Goal: Use online tool/utility: Utilize a website feature to perform a specific function

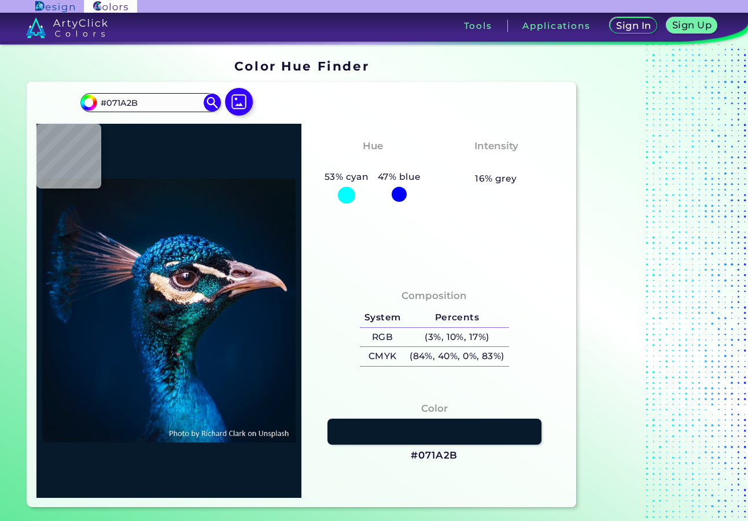
type input "#04192a"
type input "#04192A"
type input "#03192c"
type input "#03192C"
type input "#04192a"
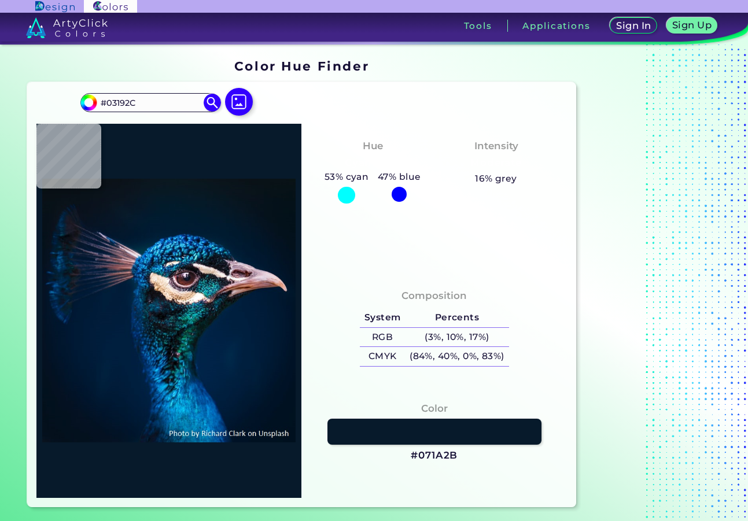
type input "#04192A"
type input "#031a2a"
type input "#031A2A"
type input "#011b2a"
type input "#011B2A"
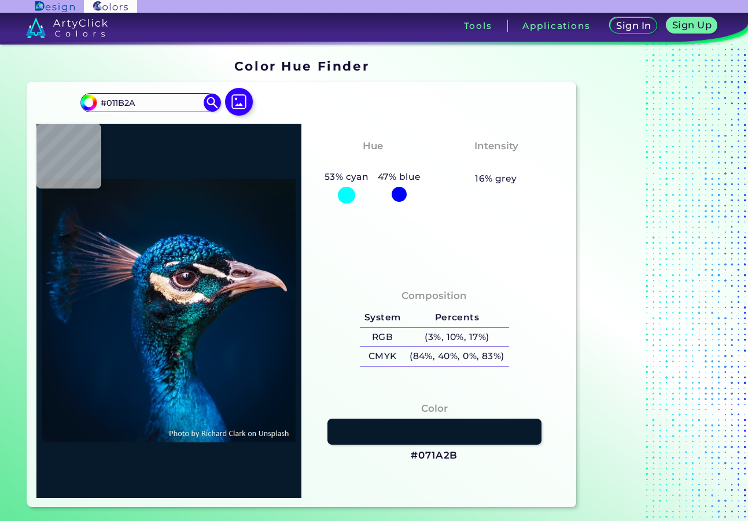
type input "#021a2a"
type input "#021A2A"
type input "#031a2a"
type input "#031A2A"
type input "#031a29"
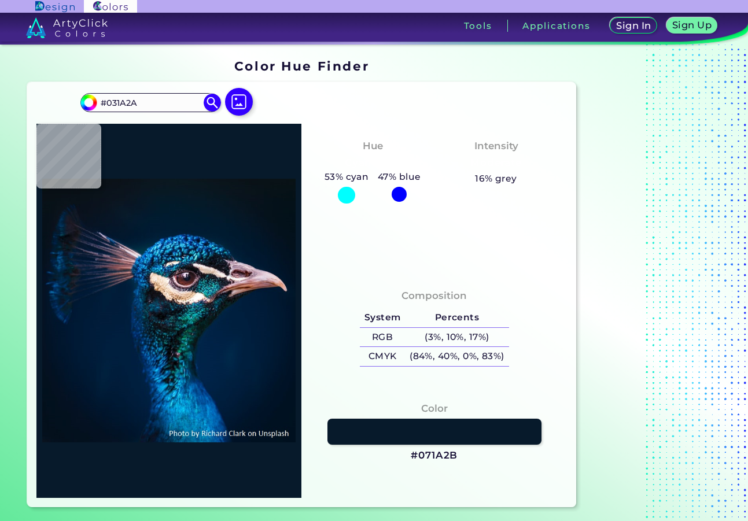
type input "#031A29"
type input "#041a28"
type input "#041A28"
type input "#031a28"
type input "#031A28"
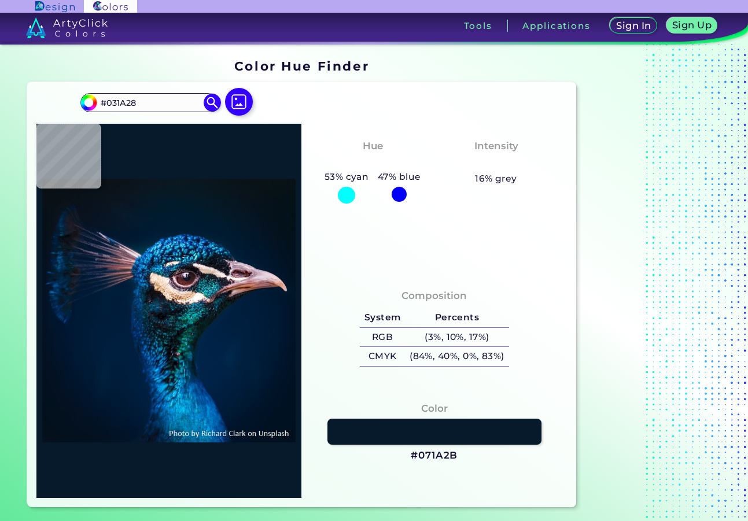
type input "#041a28"
type input "#041A28"
type input "#041927"
type input "#071a28"
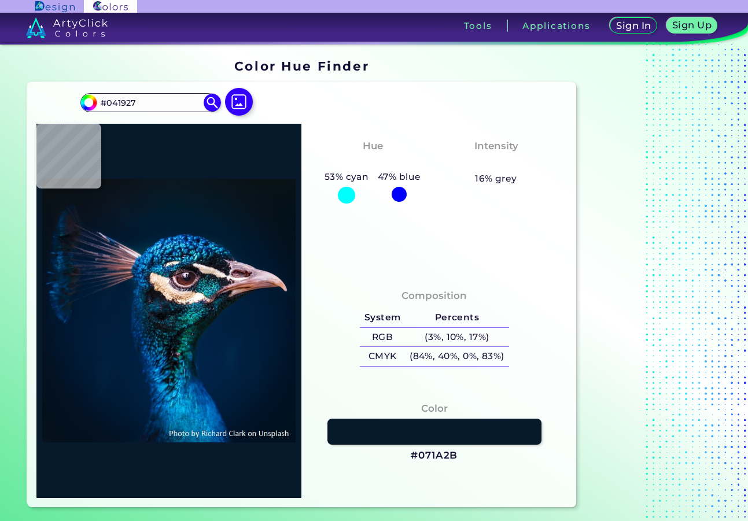
type input "#071A28"
type input "#061927"
type input "#061925"
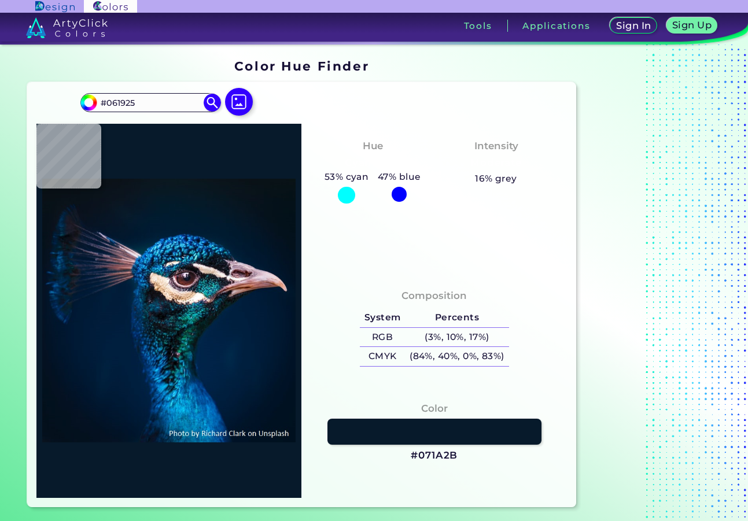
type input "#081925"
type input "#081825"
type input "#071822"
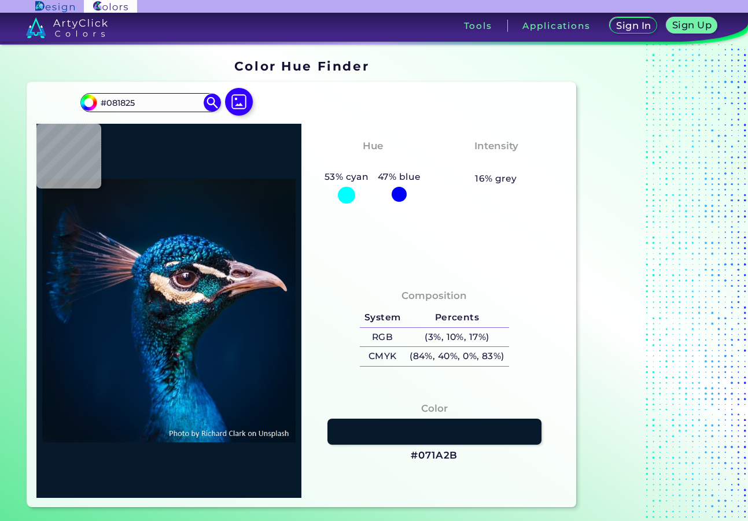
type input "#071822"
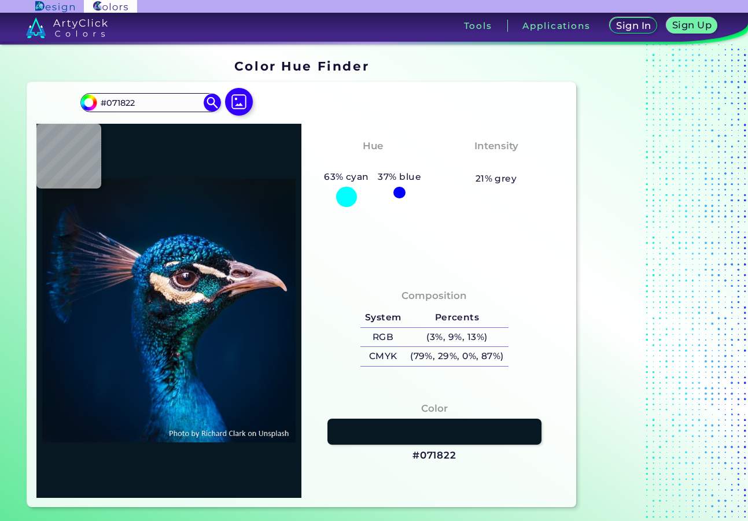
type input "#091722"
type input "#09161f"
type input "#09161F"
type input "#09161e"
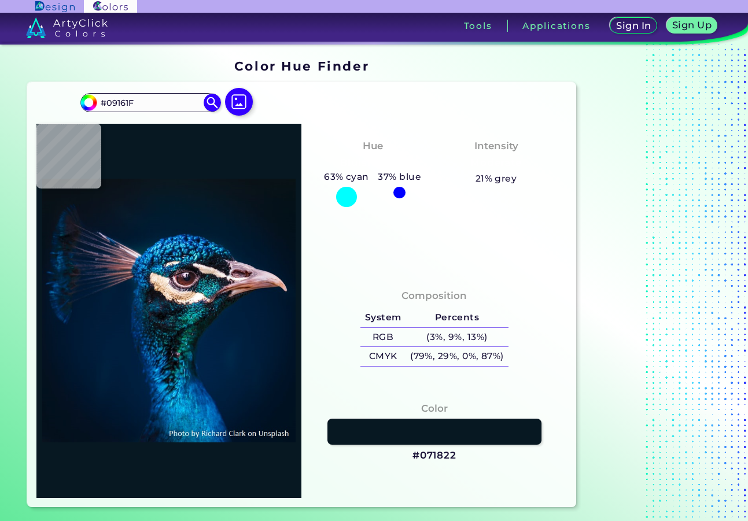
type input "#09161E"
type input "#08151d"
type input "#08151D"
type input "#0a141d"
type input "#0A141D"
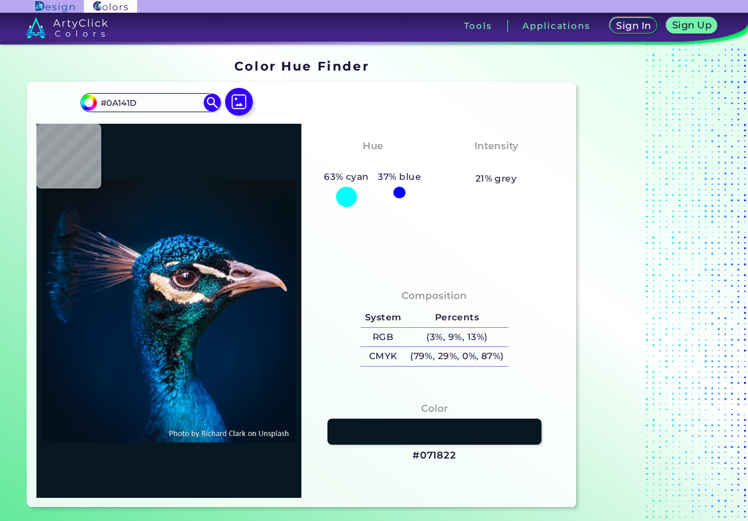
type input "#0a151b"
type input "#0A151B"
type input "#09141a"
type input "#09141A"
type input "#0a1219"
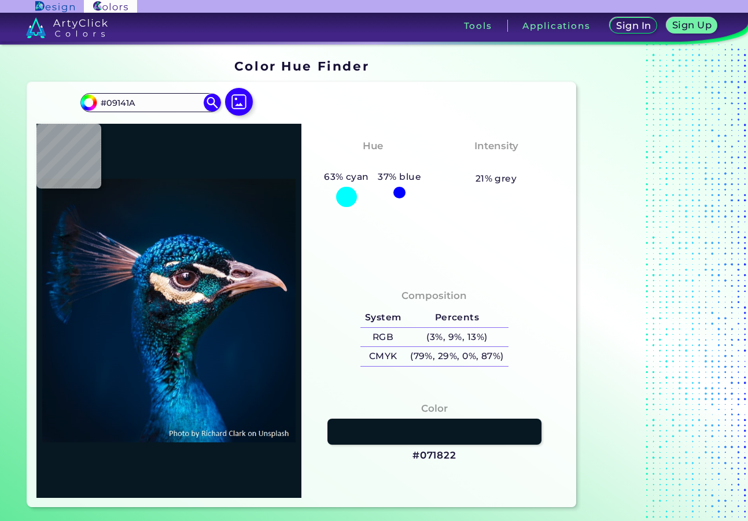
type input "#0A1219"
type input "#091217"
type input "#0a1117"
type input "#0A1117"
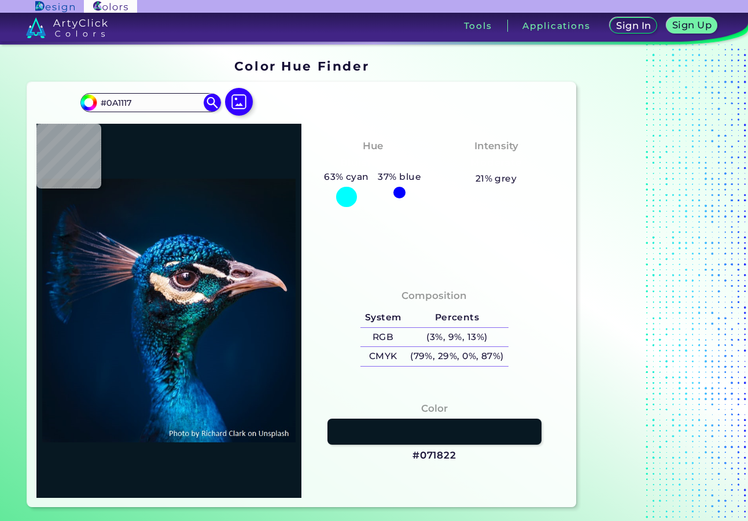
type input "#000000"
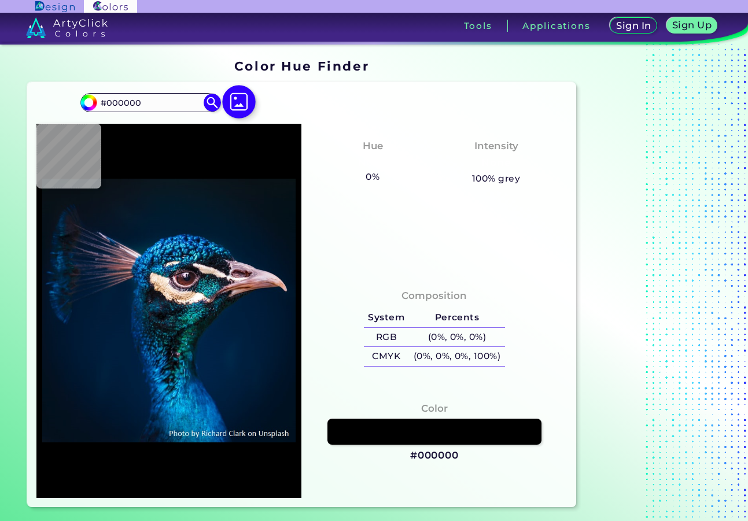
click at [239, 97] on img at bounding box center [239, 102] width 34 height 34
click at [0, 0] on input "file" at bounding box center [0, 0] width 0 height 0
click at [41, 27] on img at bounding box center [67, 27] width 82 height 21
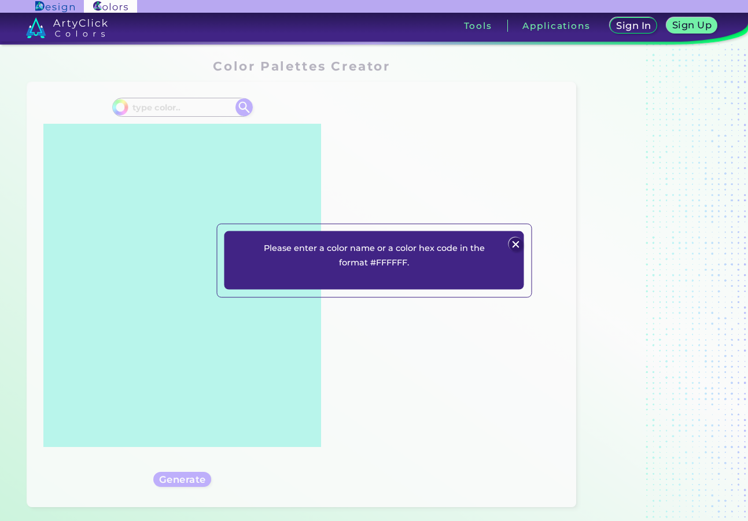
click at [516, 245] on img at bounding box center [516, 245] width 14 height 14
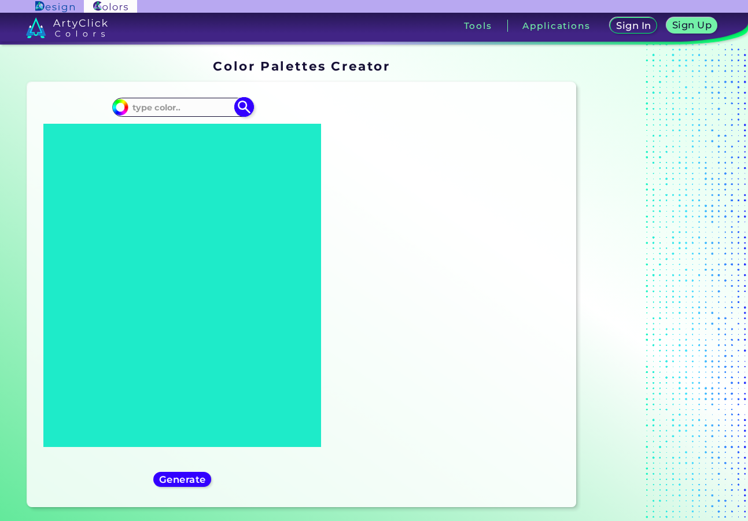
click at [159, 105] on input at bounding box center [182, 108] width 108 height 16
paste input "#8F99FB"
type input "#8F99FB"
click at [243, 106] on img at bounding box center [244, 107] width 20 height 20
type input "#8f99fb"
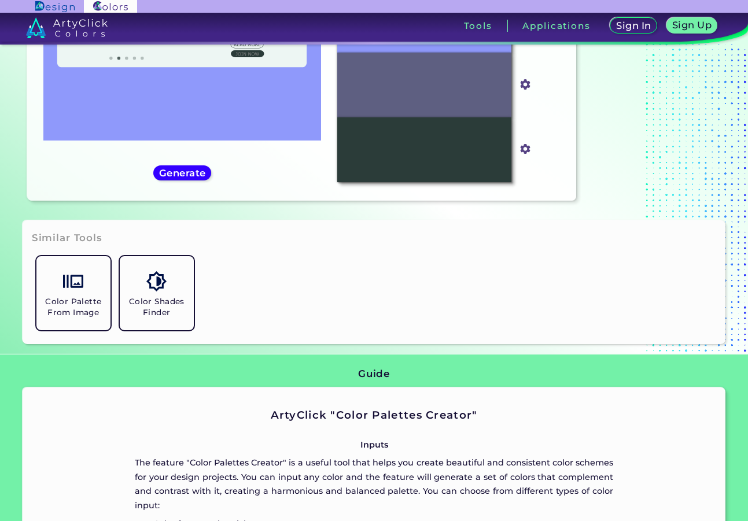
scroll to position [133, 0]
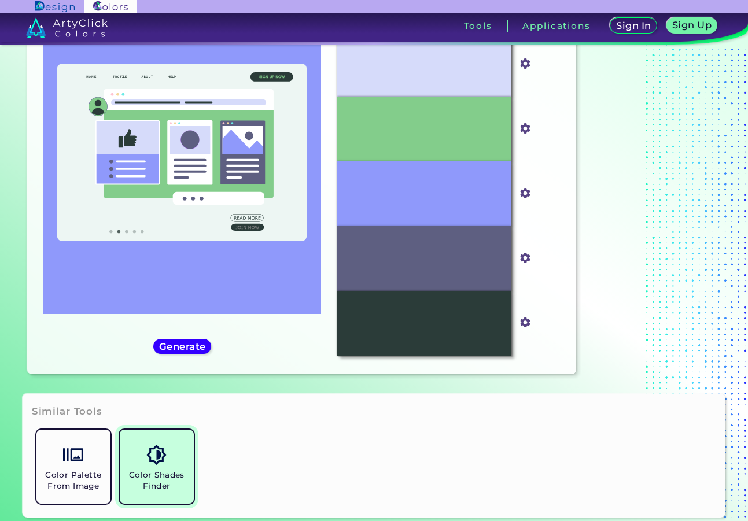
click at [168, 469] on link "Color Shades Finder" at bounding box center [156, 466] width 83 height 83
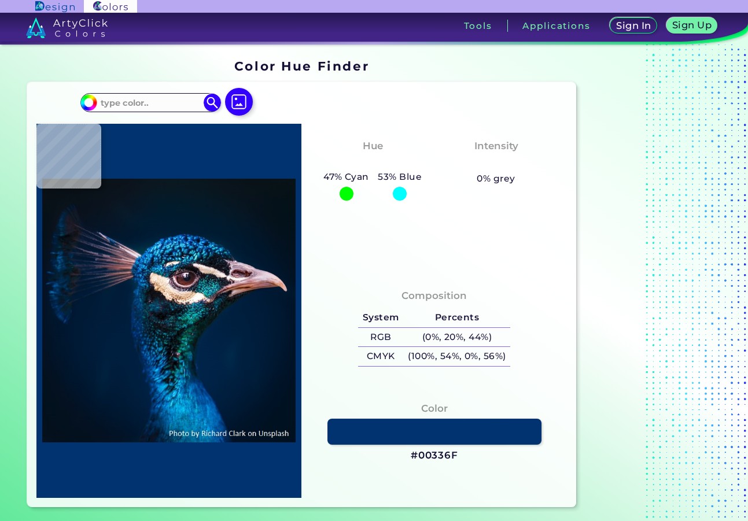
type input "#03111c"
type input "#03111C"
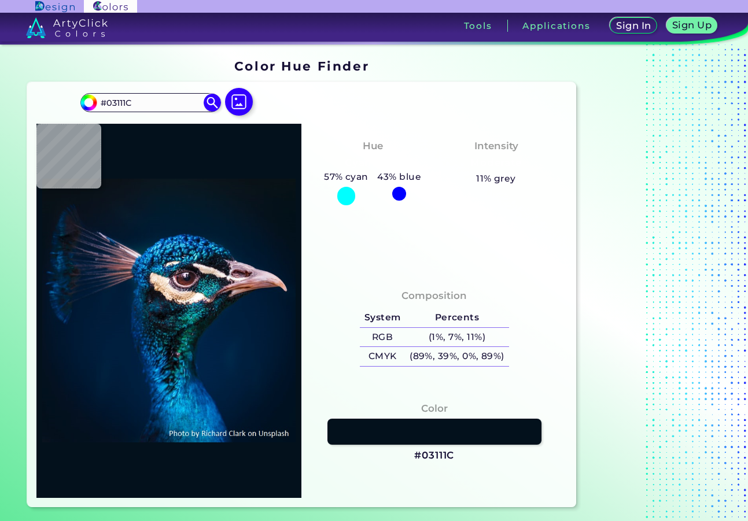
type input "#000000"
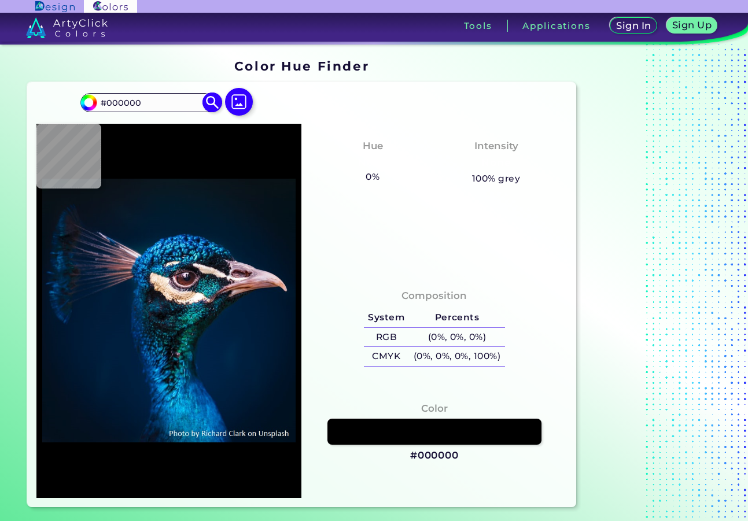
click at [208, 103] on img at bounding box center [212, 103] width 20 height 20
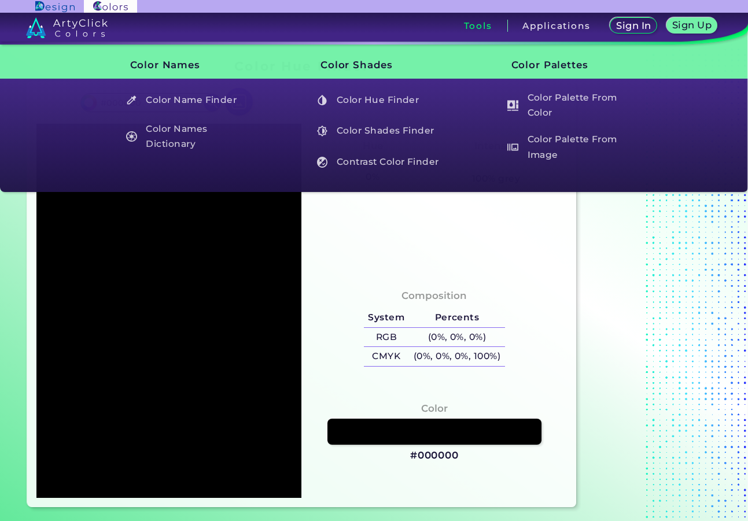
click at [475, 24] on h3 "Tools" at bounding box center [478, 25] width 28 height 9
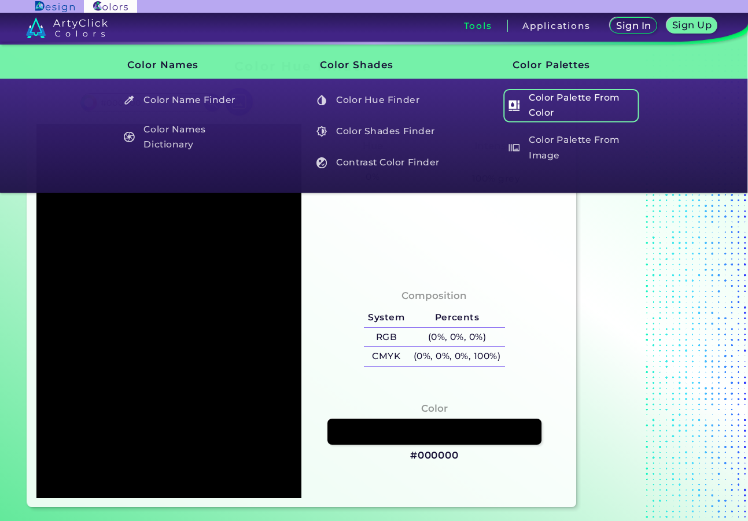
click at [553, 91] on h5 "Color Palette From Color" at bounding box center [571, 105] width 136 height 33
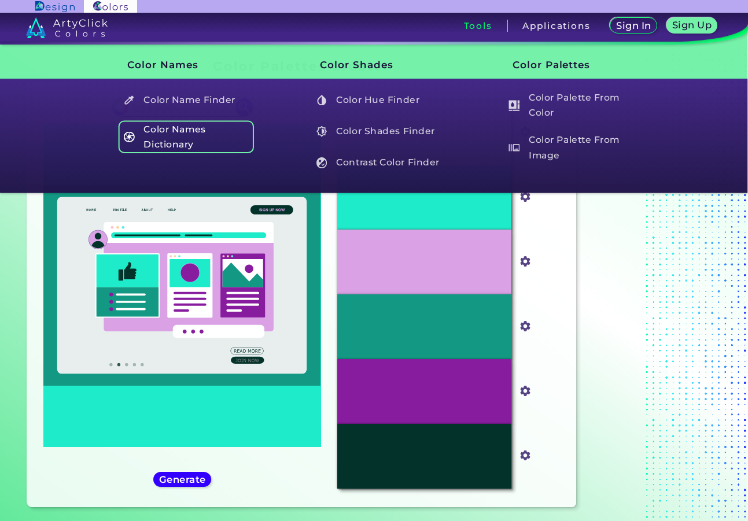
click at [177, 141] on h5 "Color Names Dictionary" at bounding box center [186, 136] width 136 height 33
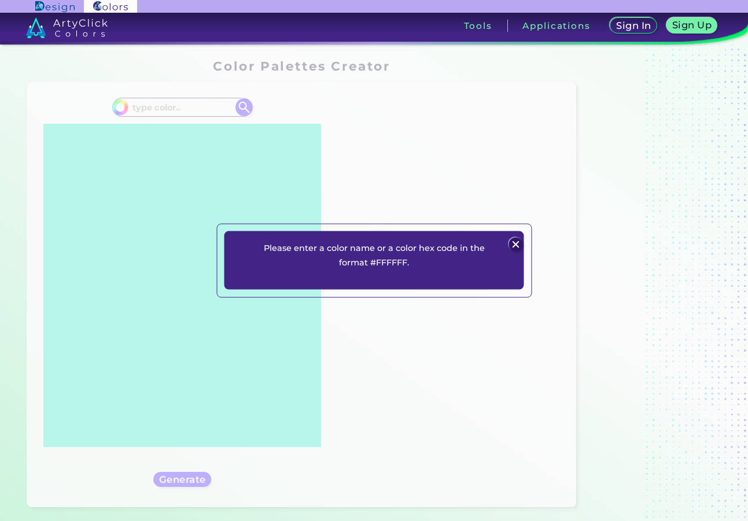
click at [506, 243] on div "Please enter a color name or a color hex code in the format #FFFFFF. Plans Sign…" at bounding box center [374, 260] width 299 height 58
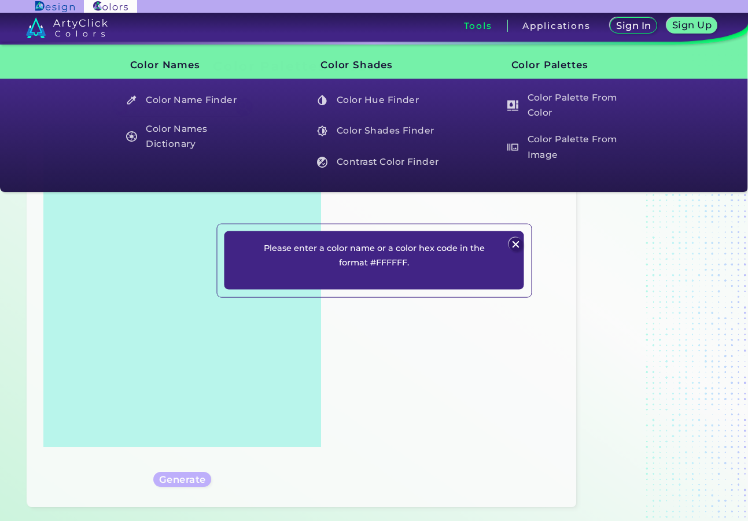
click at [481, 24] on h3 "Tools" at bounding box center [478, 25] width 28 height 9
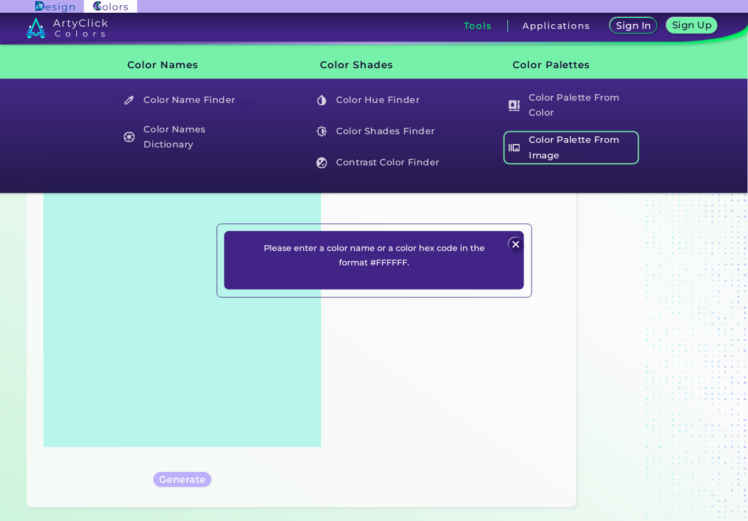
click at [539, 146] on h5 "Color Palette From Image" at bounding box center [571, 147] width 136 height 33
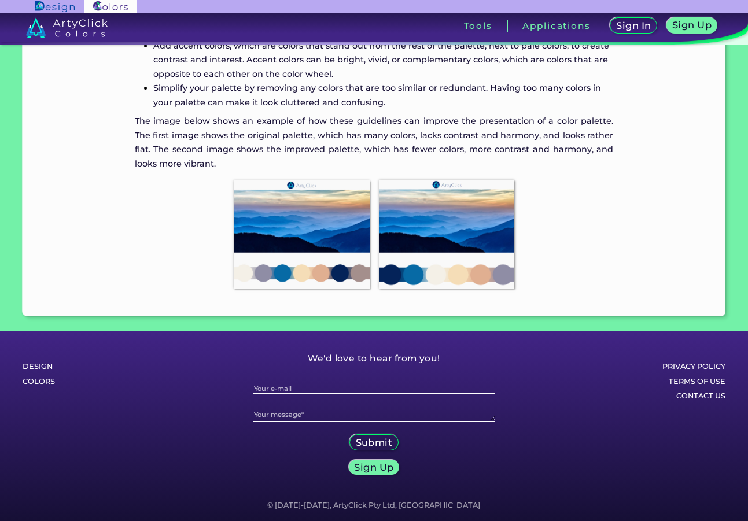
scroll to position [1076, 0]
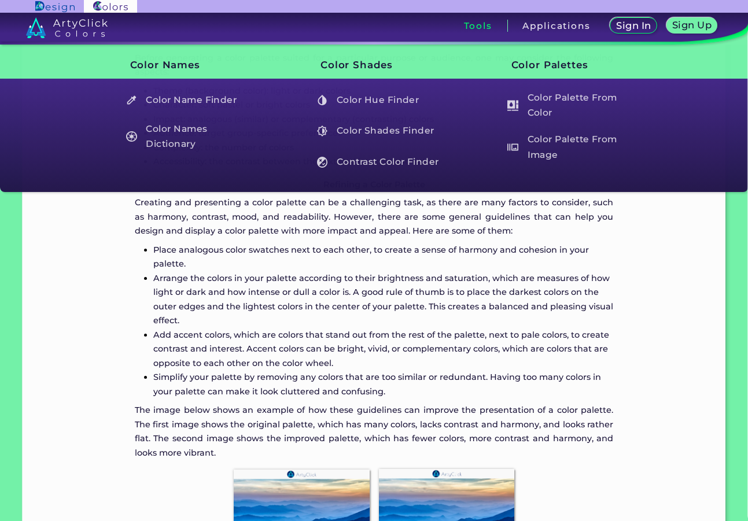
click at [483, 21] on h3 "Tools" at bounding box center [478, 25] width 28 height 9
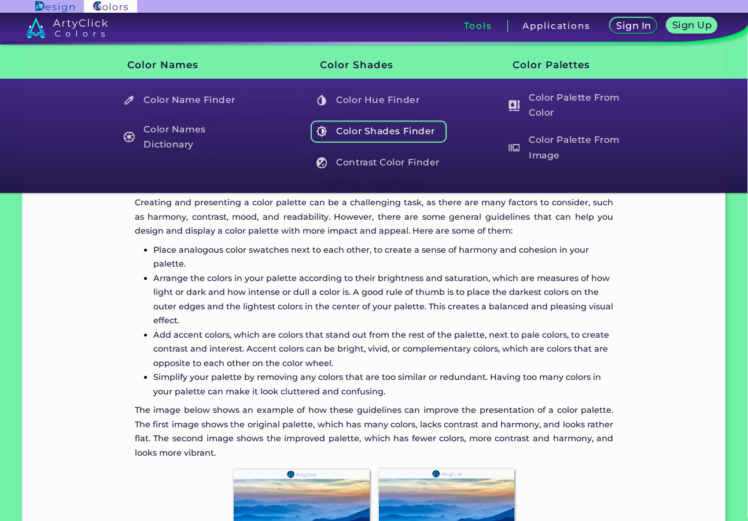
click at [358, 138] on h5 "Color Shades Finder" at bounding box center [379, 131] width 136 height 22
